Goal: Find specific page/section: Find specific page/section

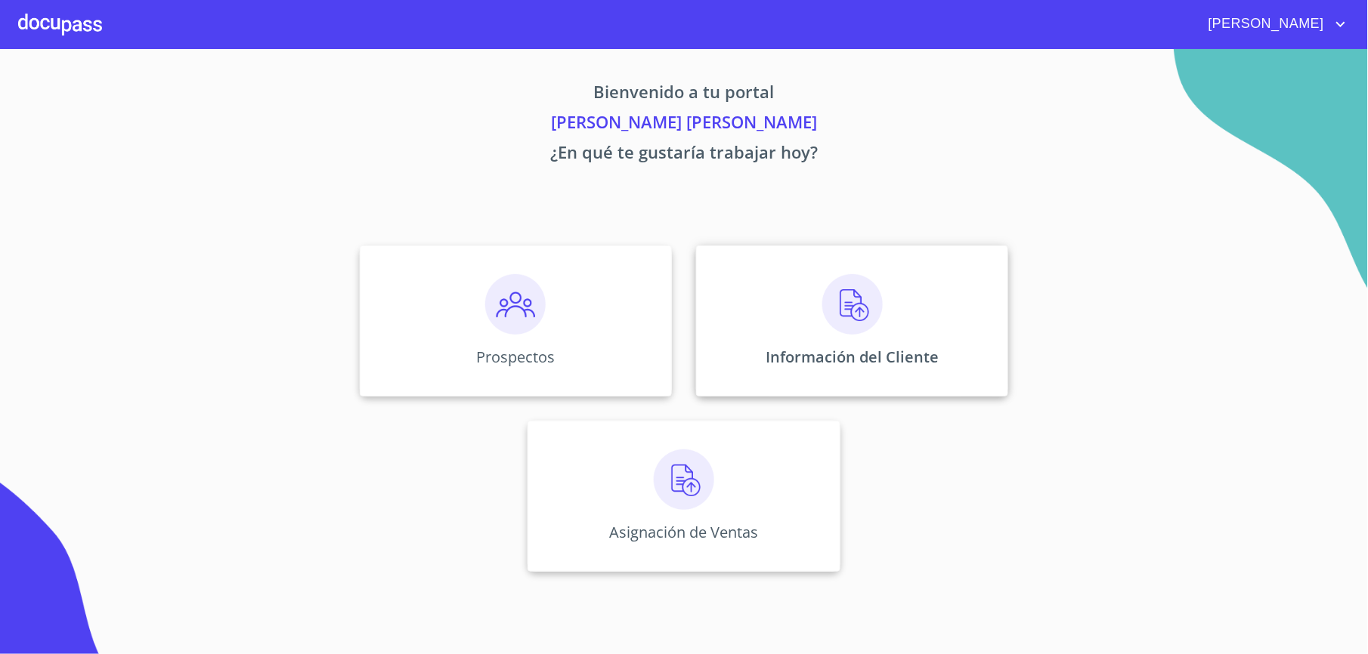
click at [786, 293] on div "Información del Cliente" at bounding box center [852, 321] width 312 height 151
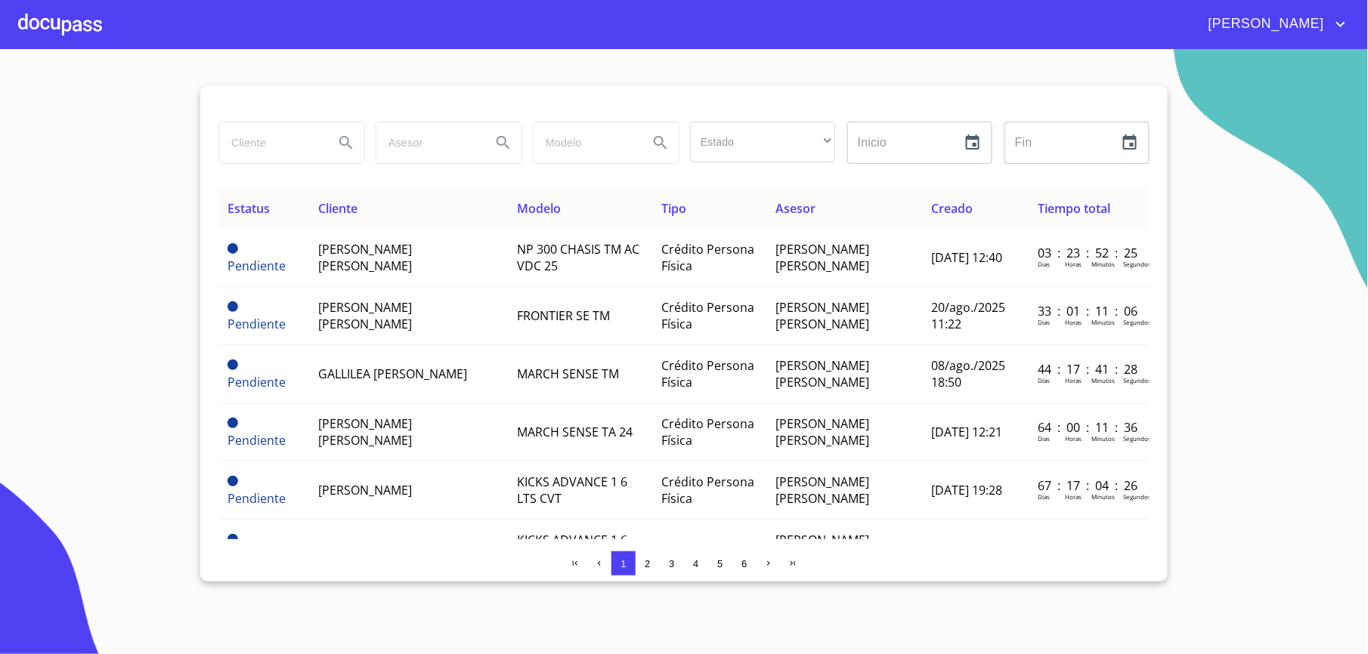
click at [285, 138] on input "search" at bounding box center [270, 142] width 103 height 41
type input "[PERSON_NAME]"
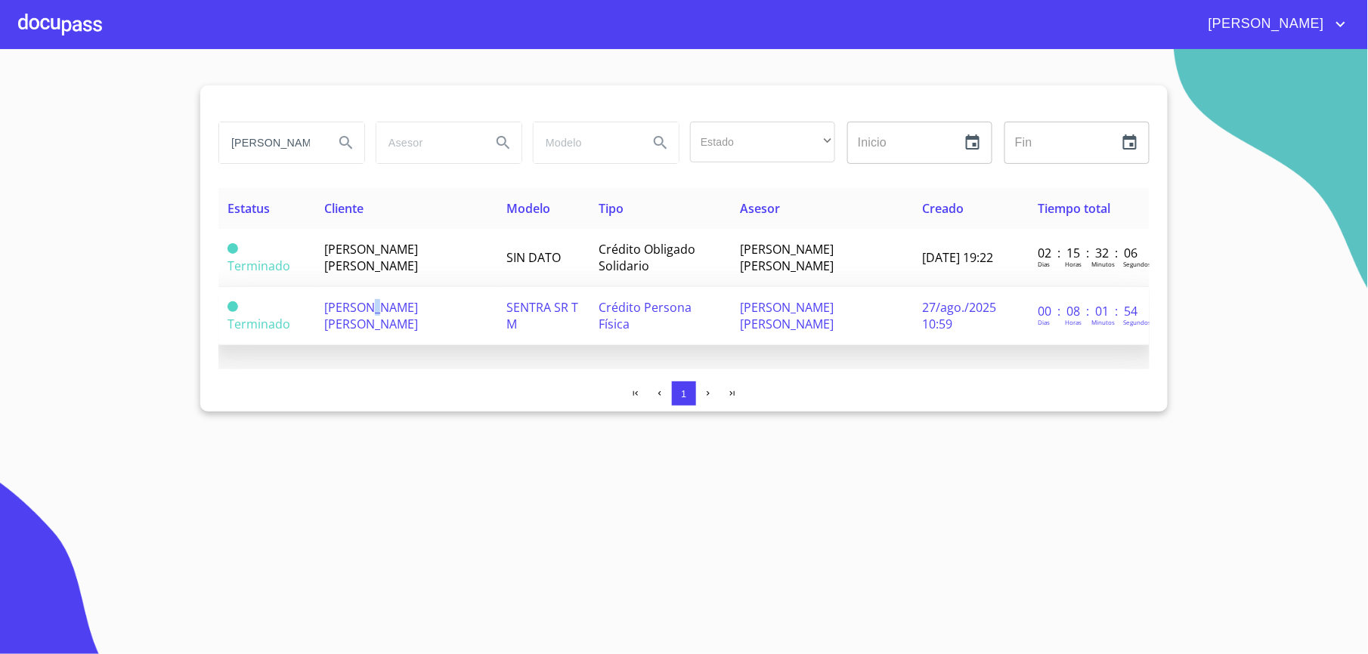
click at [378, 301] on span "[PERSON_NAME] [PERSON_NAME]" at bounding box center [371, 315] width 94 height 33
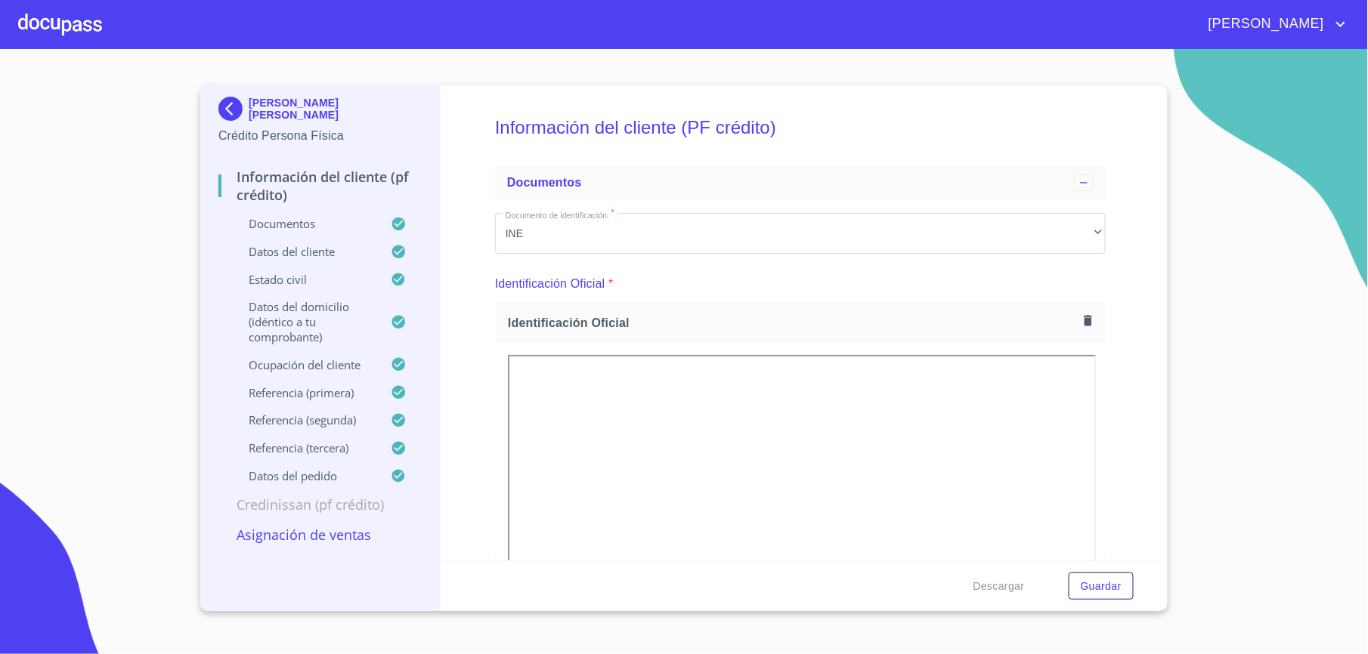
click at [233, 106] on img at bounding box center [233, 109] width 30 height 24
